Goal: Contribute content

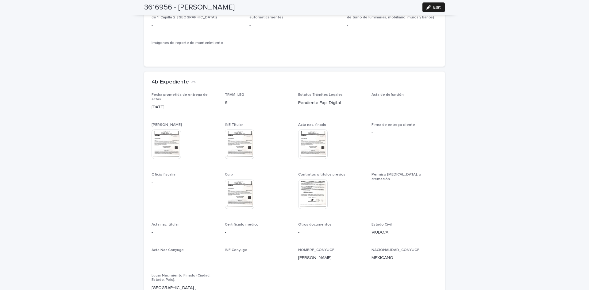
scroll to position [1553, 0]
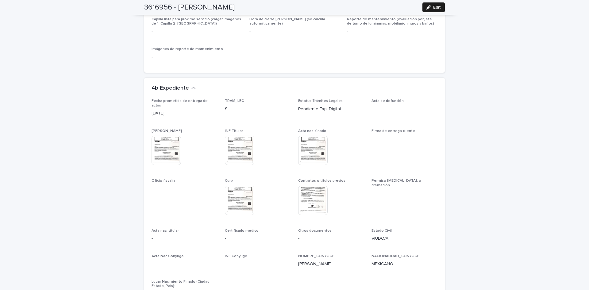
click at [313, 189] on img at bounding box center [312, 200] width 29 height 29
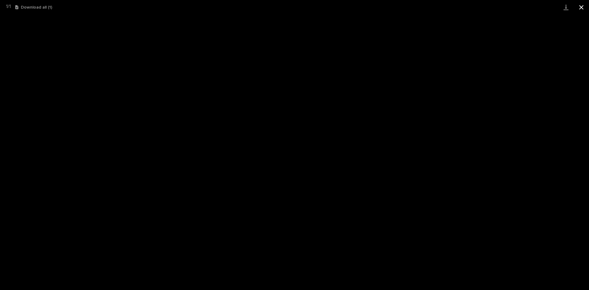
click at [583, 10] on button "Close gallery" at bounding box center [581, 7] width 15 height 14
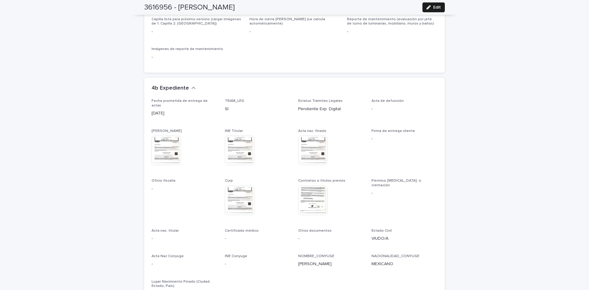
click at [298, 186] on img at bounding box center [312, 200] width 29 height 29
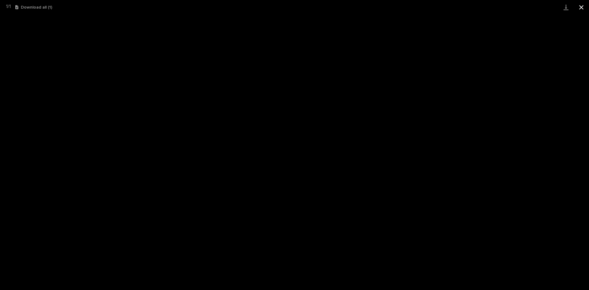
click at [583, 8] on button "Close gallery" at bounding box center [581, 7] width 15 height 14
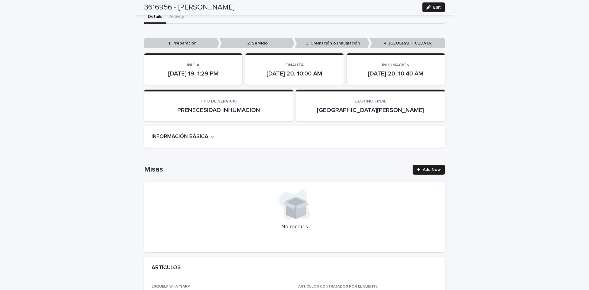
scroll to position [0, 0]
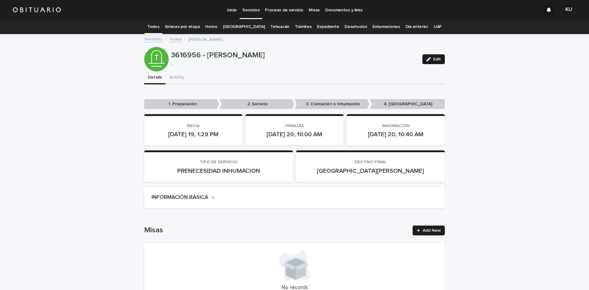
click at [159, 26] on link "Todos" at bounding box center [153, 27] width 12 height 14
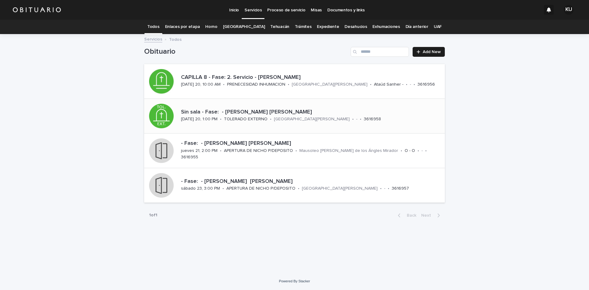
click at [297, 118] on p "[GEOGRAPHIC_DATA][PERSON_NAME]" at bounding box center [312, 119] width 76 height 5
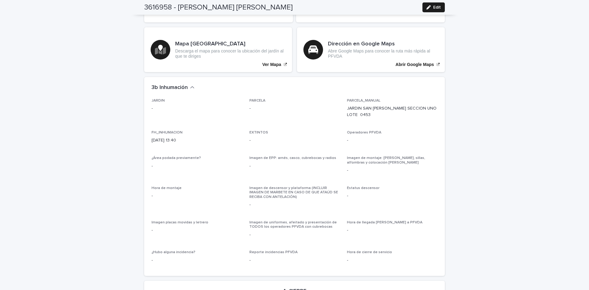
scroll to position [1330, 0]
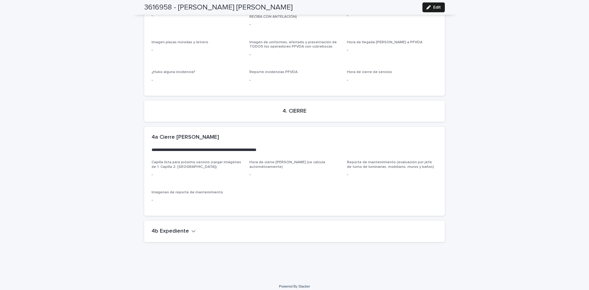
click at [192, 228] on icon "button" at bounding box center [194, 231] width 4 height 6
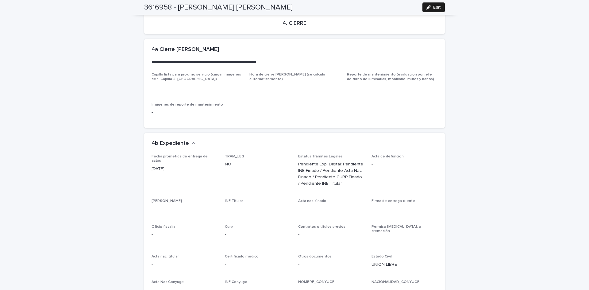
scroll to position [1479, 0]
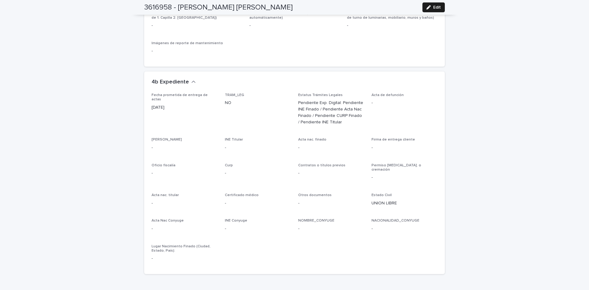
click at [435, 2] on div "3616958 - [PERSON_NAME] [PERSON_NAME]" at bounding box center [294, 7] width 301 height 15
click at [441, 6] on button "Edit" at bounding box center [434, 7] width 22 height 10
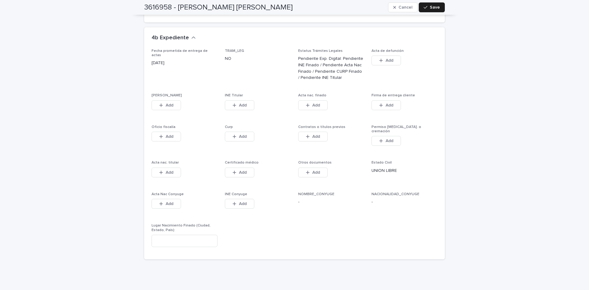
scroll to position [1680, 0]
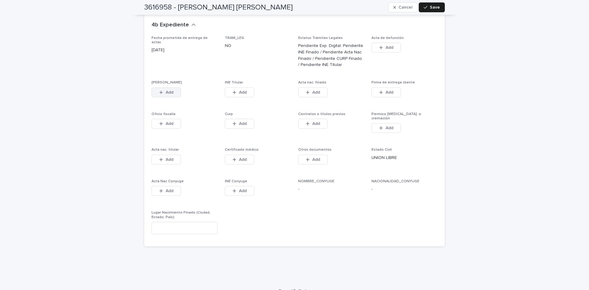
click at [175, 87] on button "Add" at bounding box center [166, 92] width 29 height 10
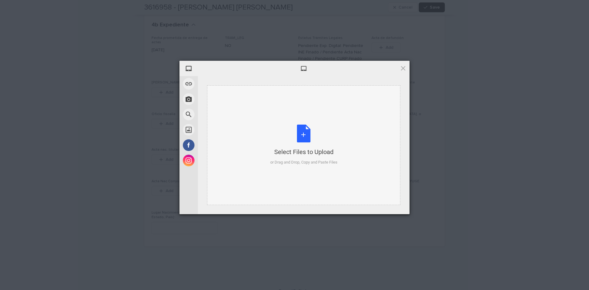
click at [303, 136] on div "Select Files to Upload or Drag and Drop, Copy and Paste Files" at bounding box center [303, 145] width 67 height 41
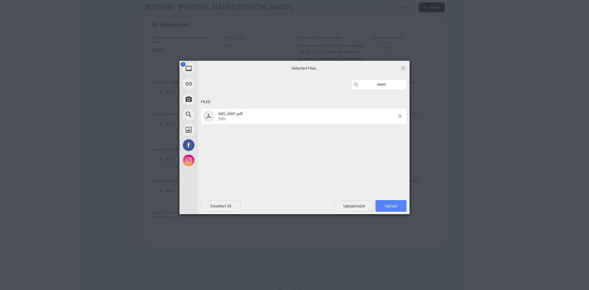
click at [382, 207] on span "Upload 1" at bounding box center [391, 206] width 31 height 12
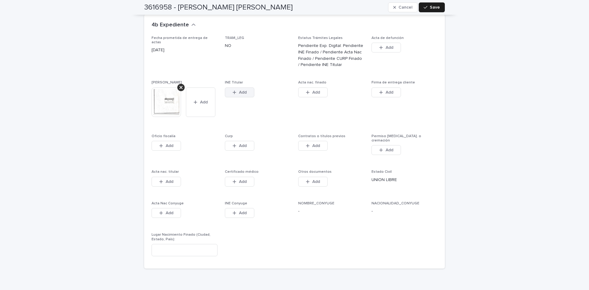
click at [240, 90] on span "Add" at bounding box center [243, 92] width 8 height 4
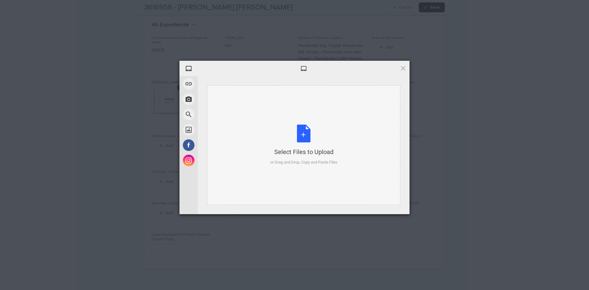
click at [304, 134] on div "Select Files to Upload or Drag and Drop, Copy and Paste Files" at bounding box center [303, 145] width 67 height 41
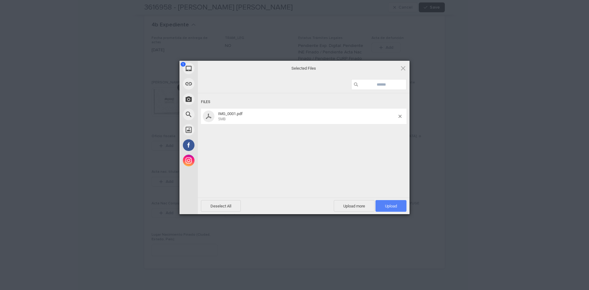
click at [395, 206] on span "Upload 1" at bounding box center [391, 206] width 12 height 5
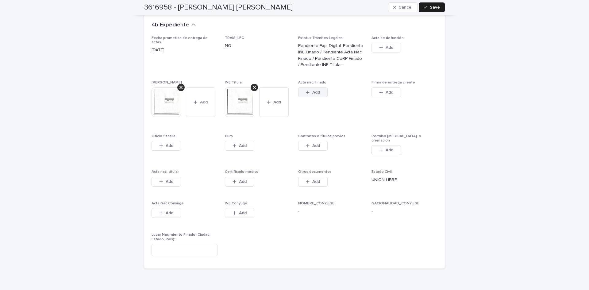
click at [306, 90] on icon "button" at bounding box center [308, 92] width 4 height 4
click at [304, 87] on body "Inicio Servicios Proceso de servicio Misas Documentos y links KU Todos Enlaces …" at bounding box center [294, 145] width 589 height 290
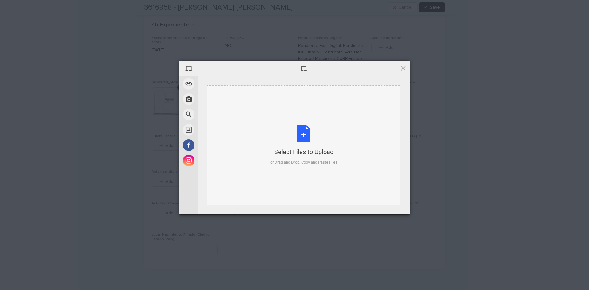
click at [300, 129] on div "Select Files to Upload or Drag and Drop, Copy and Paste Files" at bounding box center [303, 145] width 67 height 41
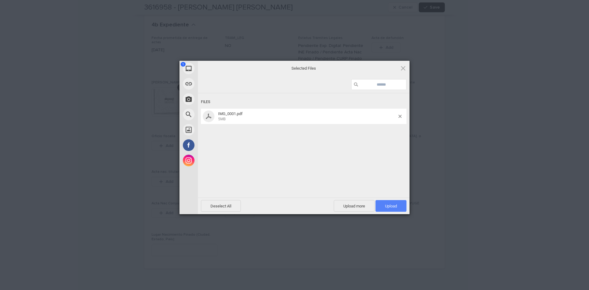
click at [392, 207] on span "Upload 1" at bounding box center [391, 206] width 12 height 5
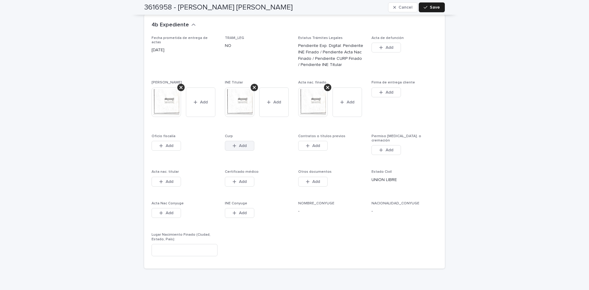
click at [239, 144] on span "Add" at bounding box center [243, 146] width 8 height 4
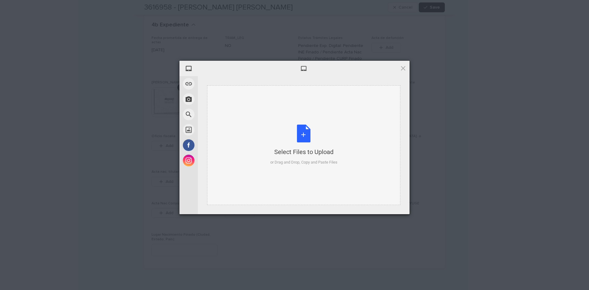
click at [299, 136] on div "Select Files to Upload or Drag and Drop, Copy and Paste Files" at bounding box center [303, 145] width 67 height 41
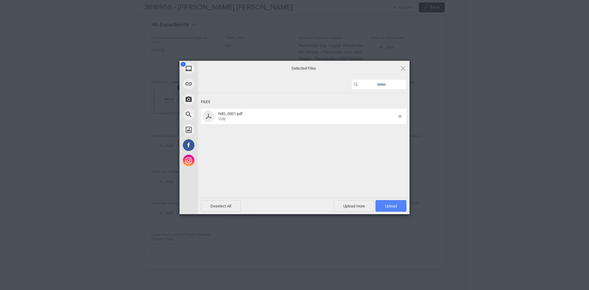
click at [397, 206] on span "Upload 1" at bounding box center [391, 206] width 12 height 5
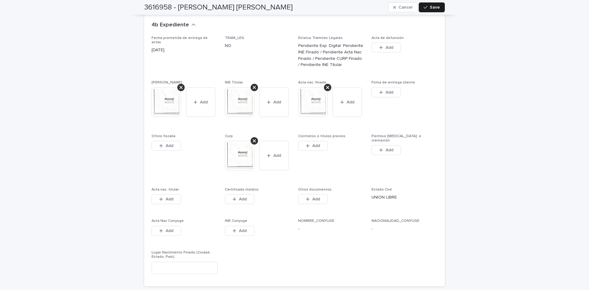
drag, startPoint x: 267, startPoint y: 233, endPoint x: 225, endPoint y: 186, distance: 62.8
click at [267, 233] on div "INE Conyuge This file cannot be opened Download File Add" at bounding box center [258, 231] width 66 height 24
click at [287, 233] on div "INE Conyuge This file cannot be opened Download File Add" at bounding box center [258, 231] width 66 height 24
click at [309, 144] on div "button" at bounding box center [309, 146] width 6 height 4
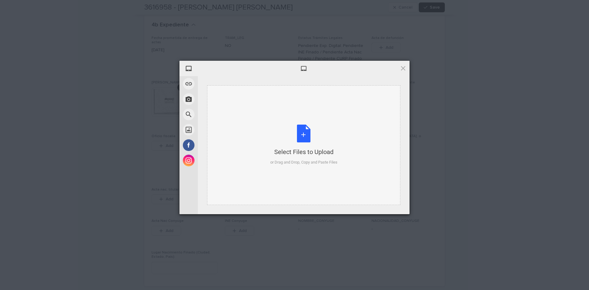
click at [305, 136] on div "Select Files to Upload or Drag and Drop, Copy and Paste Files" at bounding box center [303, 145] width 67 height 41
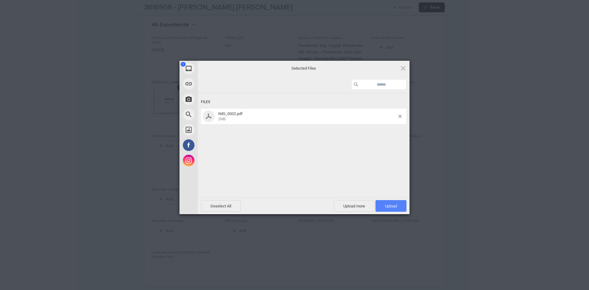
click at [385, 203] on span "Upload 1" at bounding box center [391, 206] width 31 height 12
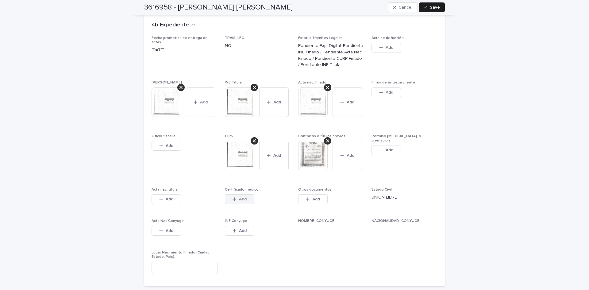
click at [236, 197] on div "button" at bounding box center [236, 199] width 6 height 4
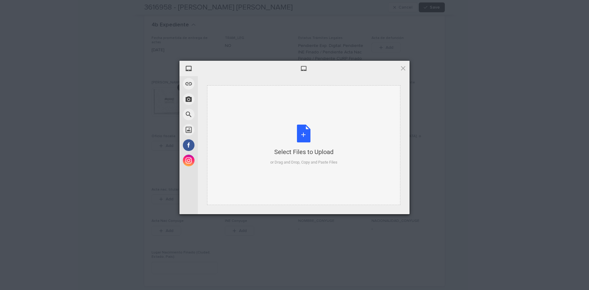
click at [298, 136] on div "Select Files to Upload or Drag and Drop, Copy and Paste Files" at bounding box center [303, 145] width 67 height 41
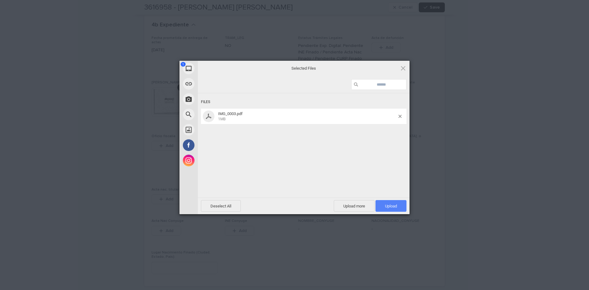
click at [387, 203] on span "Upload 1" at bounding box center [391, 206] width 31 height 12
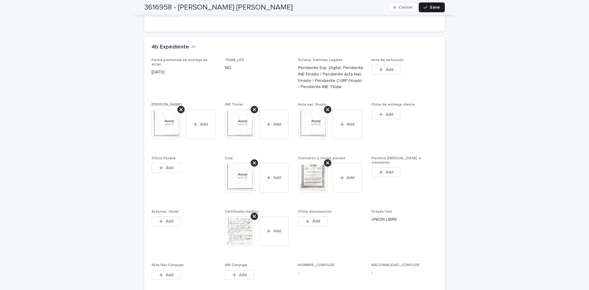
click at [317, 173] on img at bounding box center [312, 177] width 29 height 29
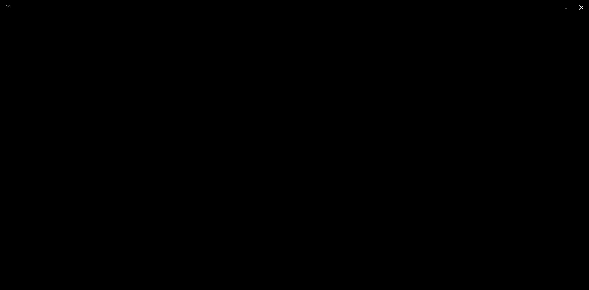
click at [586, 8] on button "Close gallery" at bounding box center [581, 7] width 15 height 14
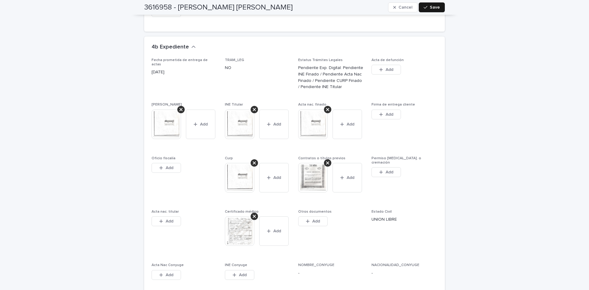
click at [431, 7] on span "Save" at bounding box center [435, 7] width 10 height 4
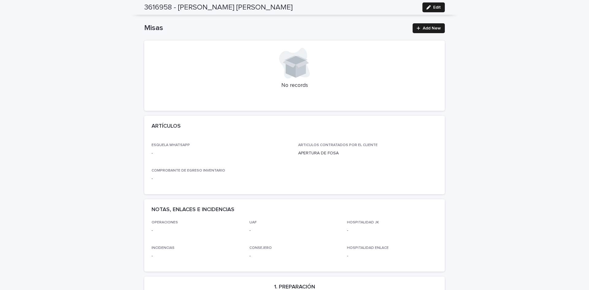
scroll to position [0, 0]
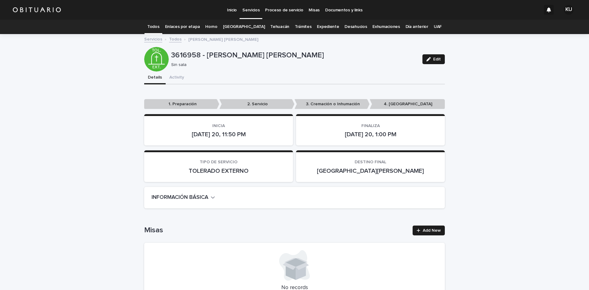
click at [159, 26] on link "Todos" at bounding box center [153, 27] width 12 height 14
